Goal: Find specific page/section: Find specific page/section

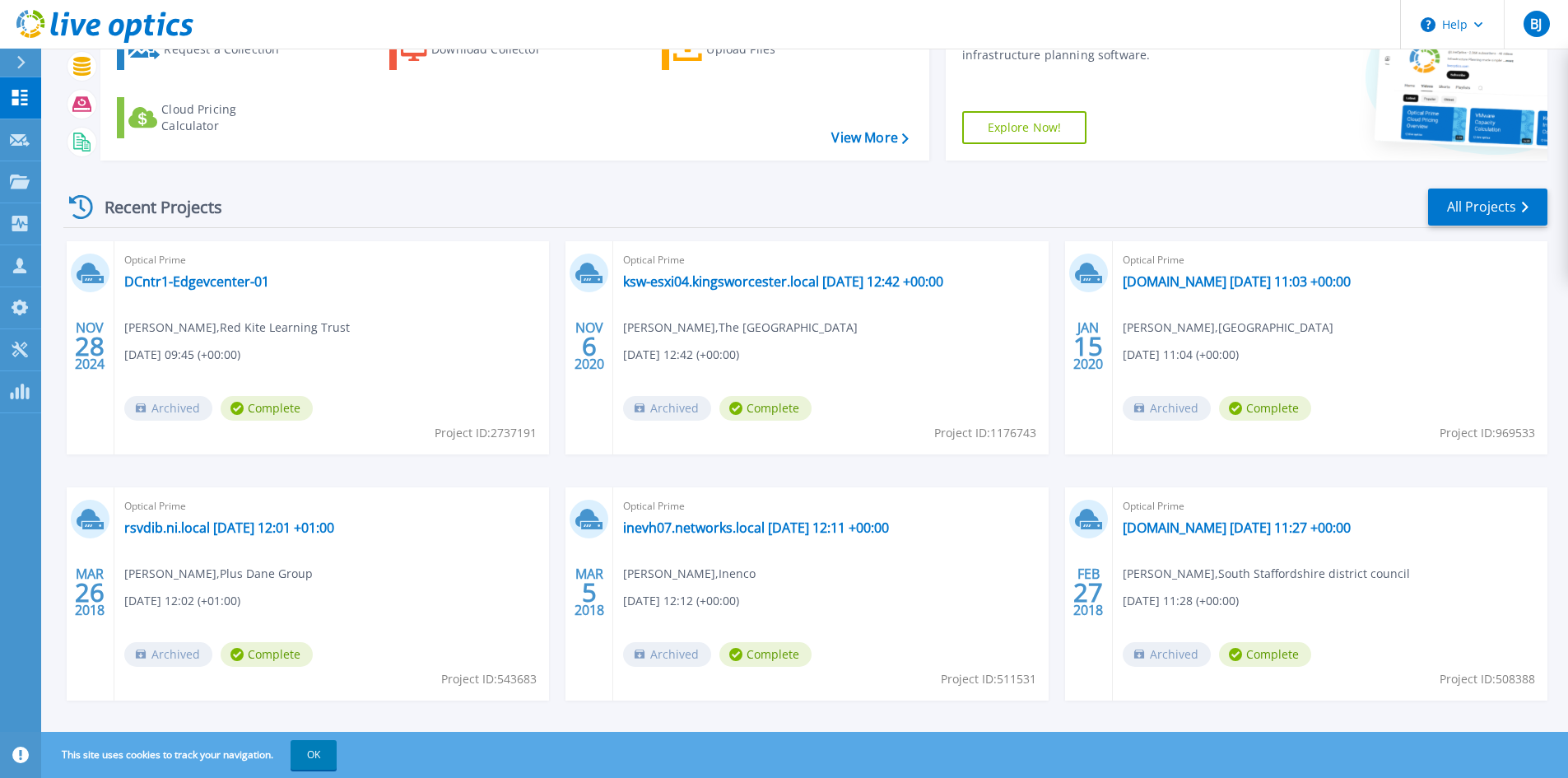
scroll to position [135, 0]
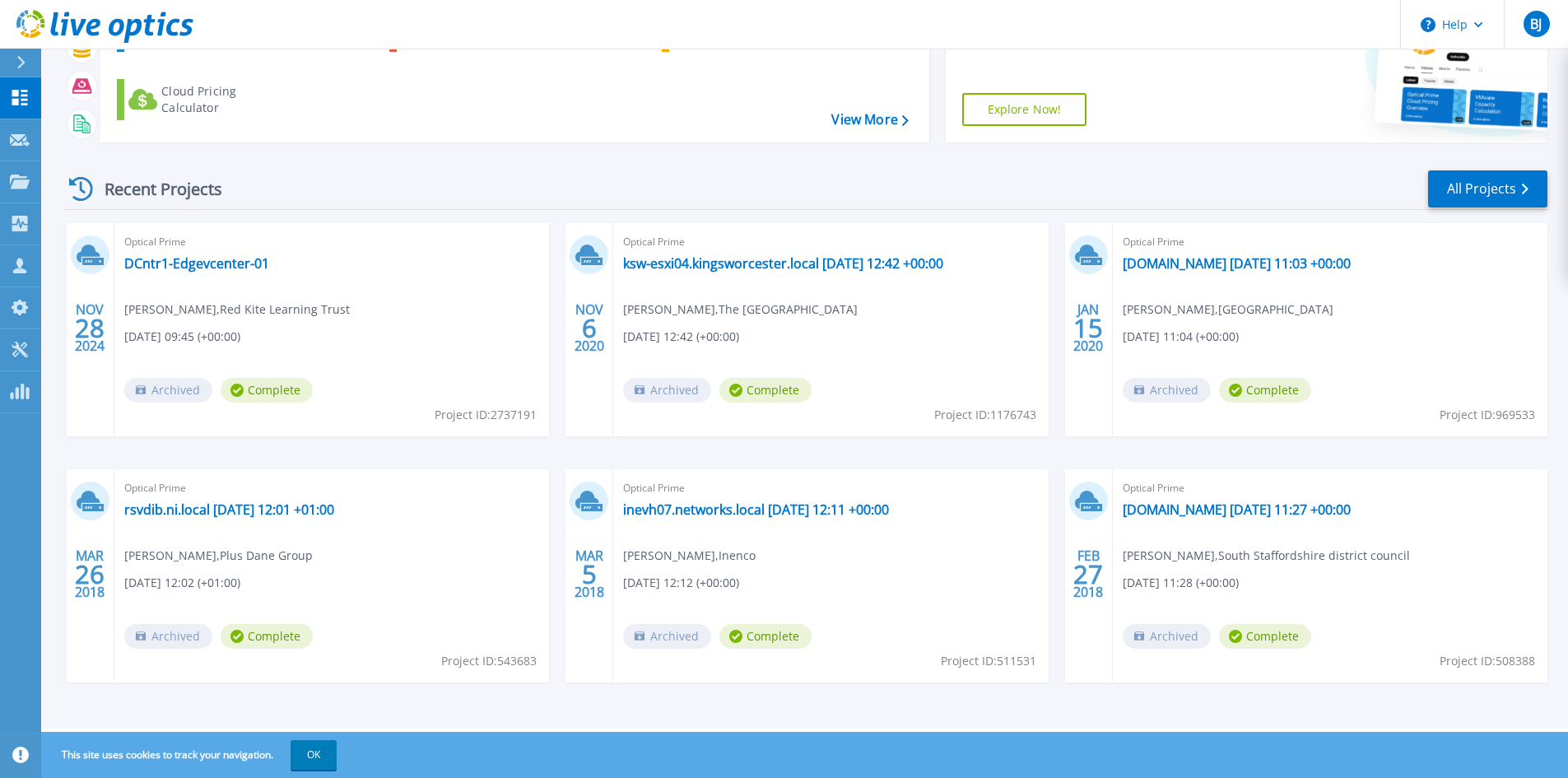
click at [307, 750] on button "OK" at bounding box center [314, 755] width 47 height 30
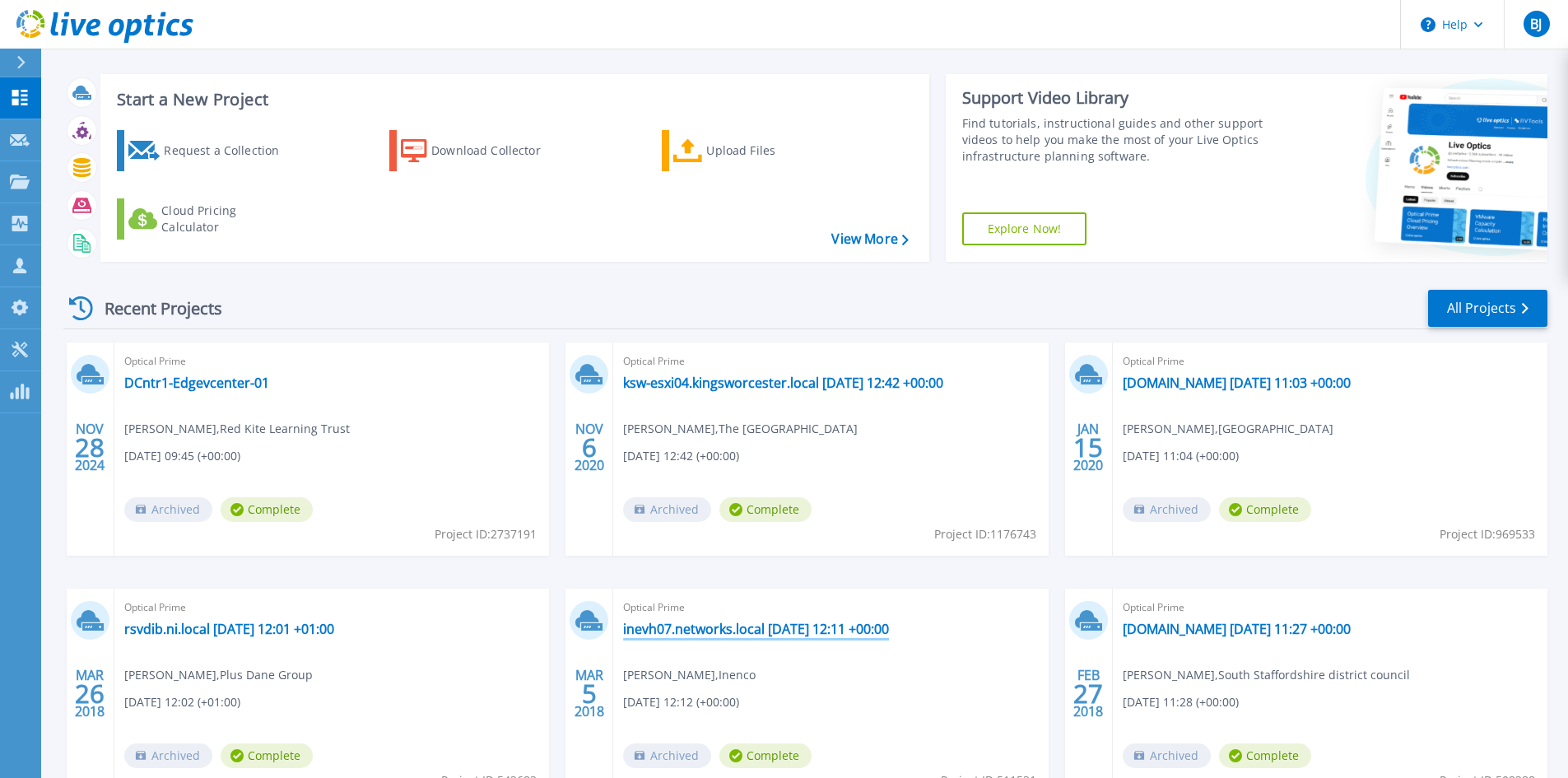
scroll to position [0, 0]
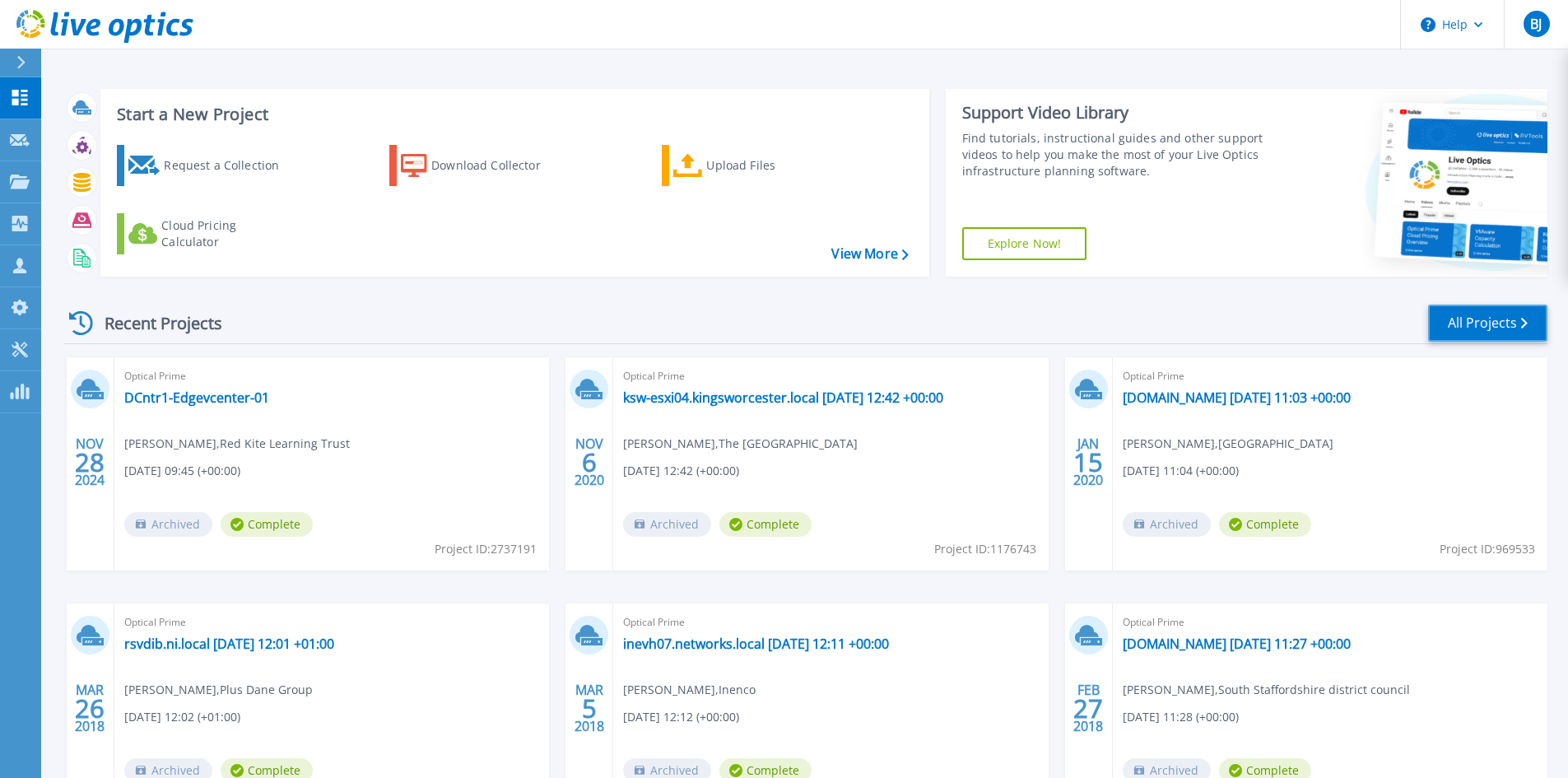
click at [1499, 310] on link "All Projects" at bounding box center [1488, 323] width 120 height 37
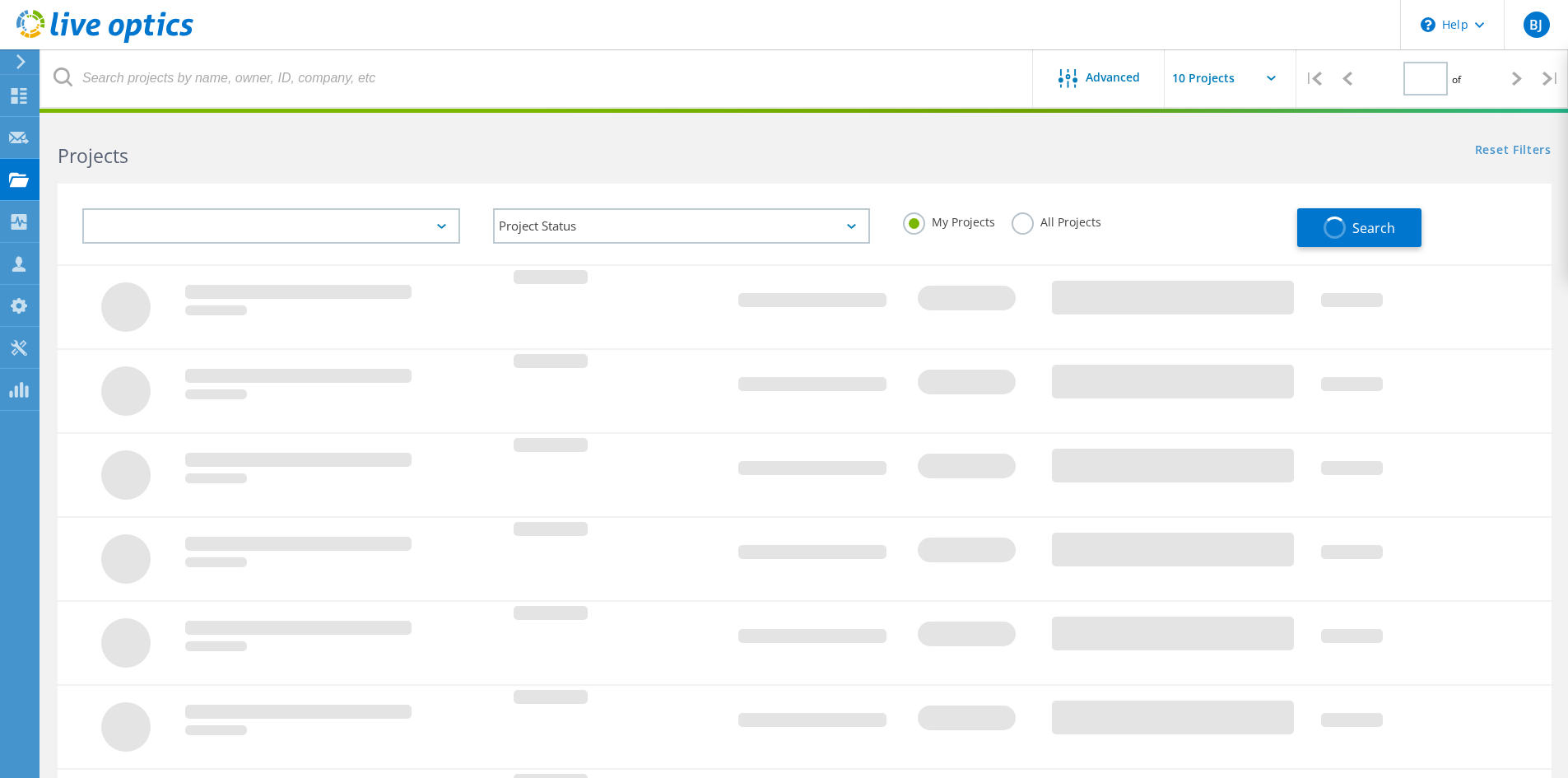
type input "1"
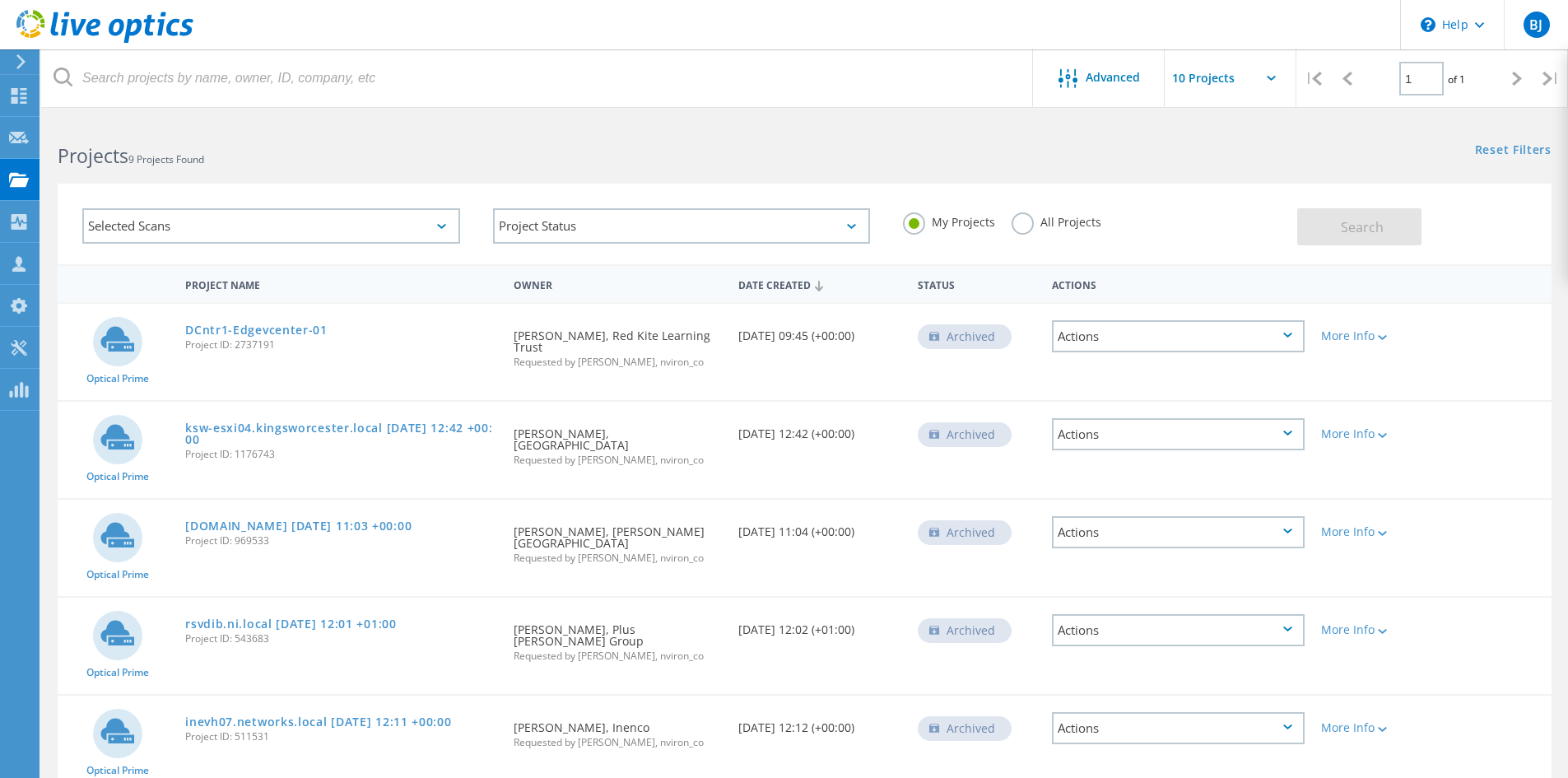
click at [439, 223] on div "Selected Scans" at bounding box center [271, 226] width 378 height 36
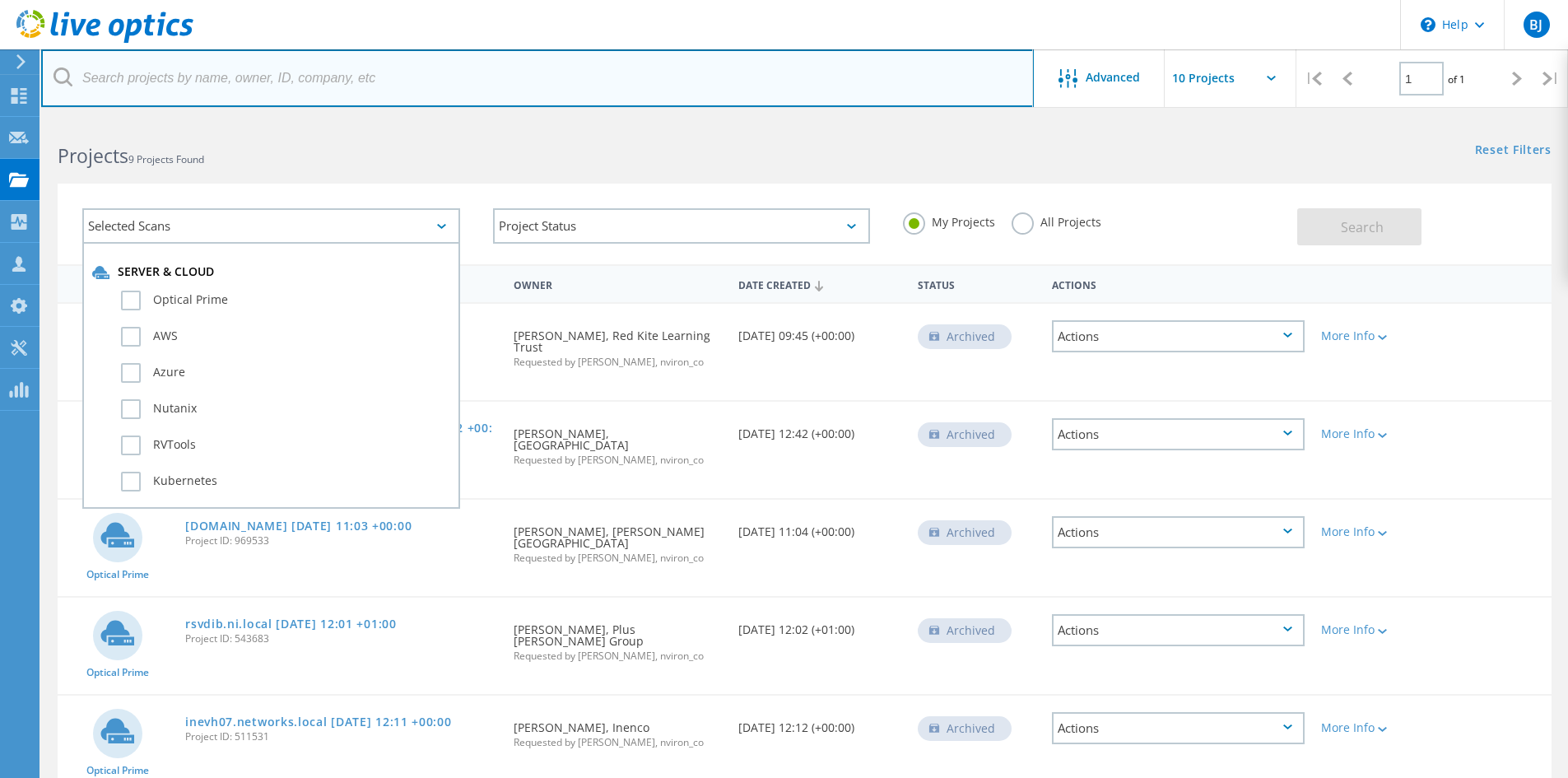
click at [540, 68] on input "text" at bounding box center [537, 77] width 992 height 57
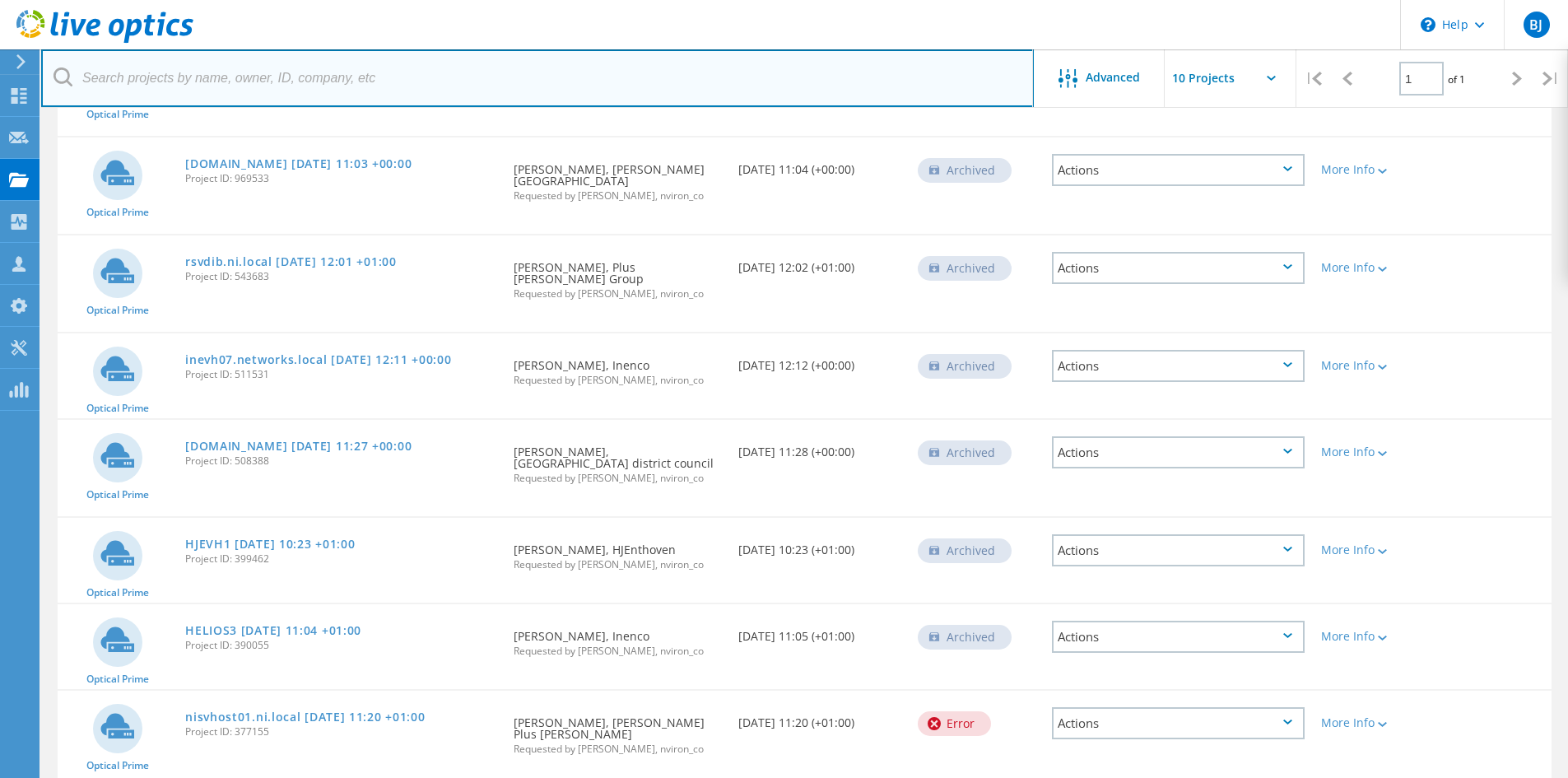
scroll to position [379, 0]
